Goal: Check status

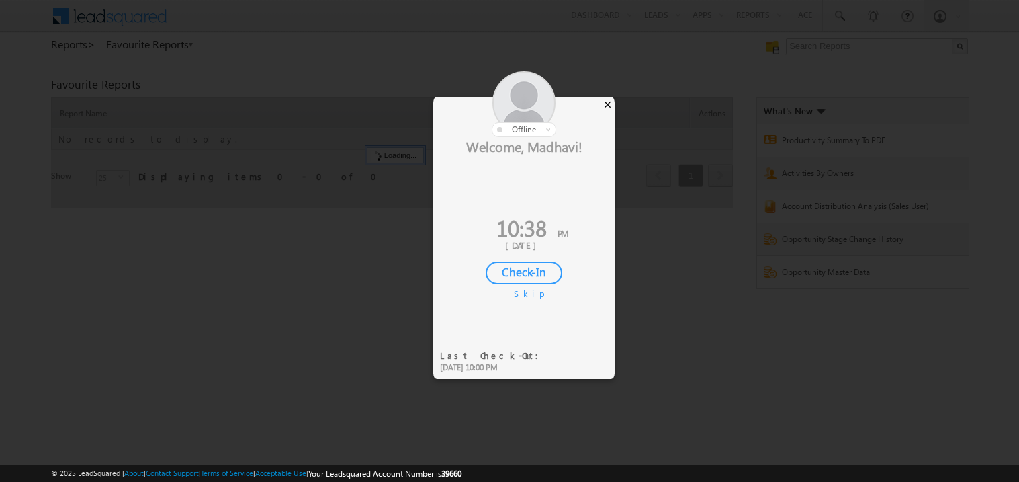
click at [602, 107] on div "×" at bounding box center [607, 104] width 14 height 15
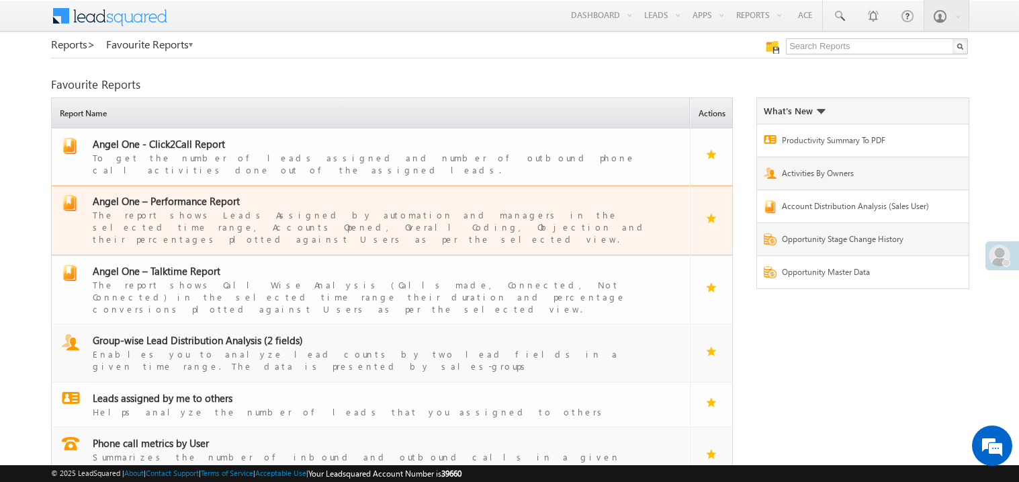
click at [177, 194] on span "Angel One – Performance Report" at bounding box center [166, 200] width 147 height 13
